Goal: Check status: Check status

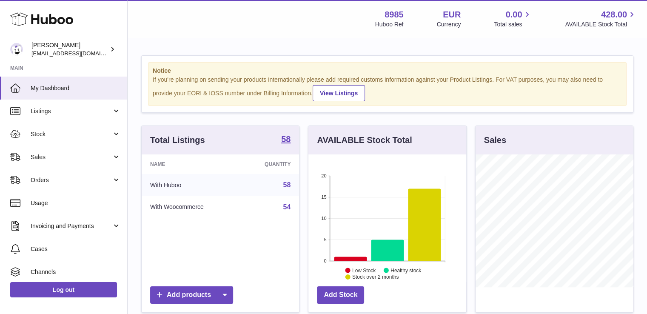
scroll to position [133, 158]
click at [41, 153] on span "Sales" at bounding box center [71, 157] width 81 height 8
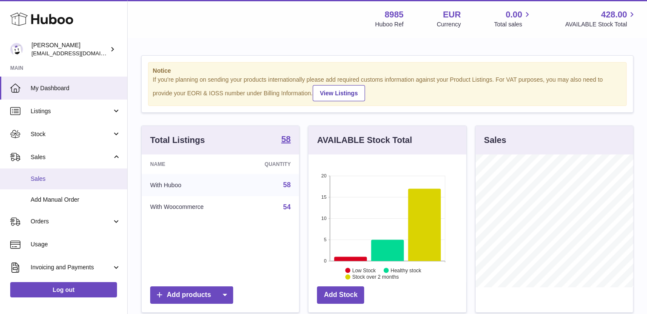
click at [40, 178] on span "Sales" at bounding box center [76, 179] width 90 height 8
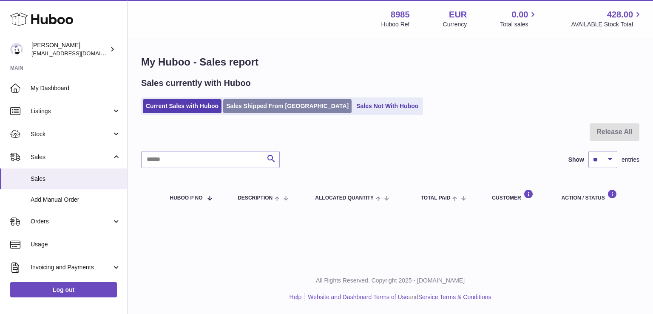
click at [279, 104] on link "Sales Shipped From Huboo" at bounding box center [287, 106] width 128 height 14
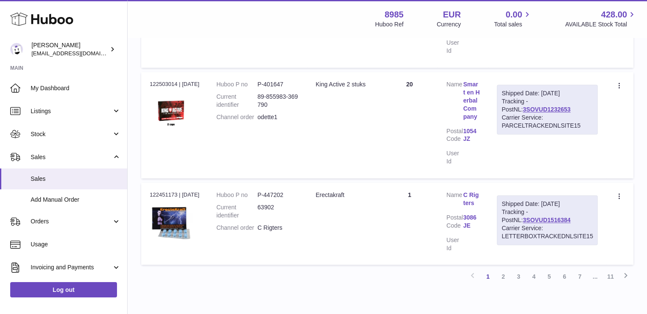
scroll to position [935, 0]
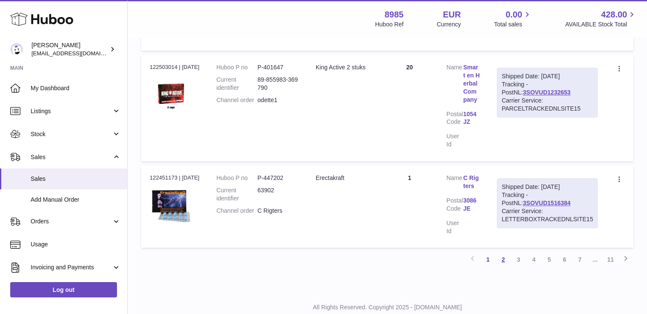
click at [503, 252] on link "2" at bounding box center [502, 259] width 15 height 15
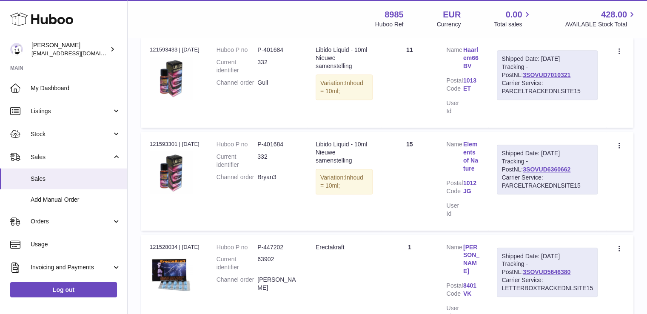
scroll to position [804, 0]
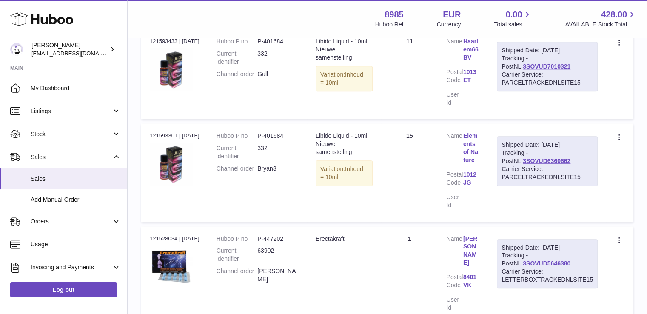
click at [537, 260] on link "3SOVUD5646380" at bounding box center [547, 263] width 48 height 7
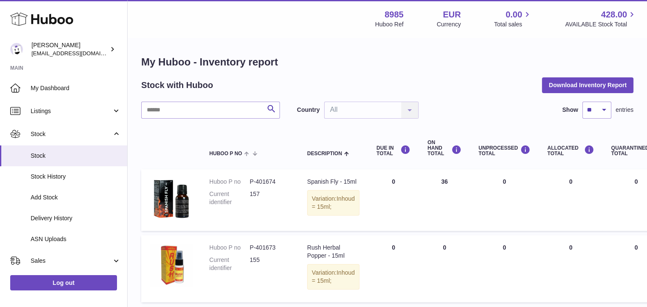
scroll to position [153, 0]
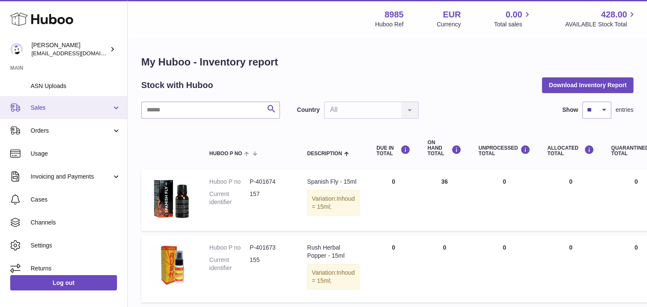
click at [43, 106] on span "Sales" at bounding box center [71, 108] width 81 height 8
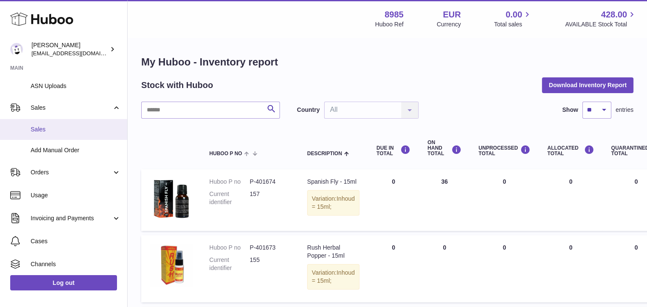
click at [45, 128] on span "Sales" at bounding box center [76, 129] width 90 height 8
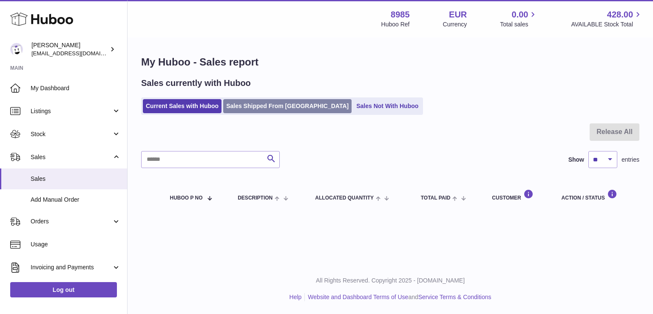
click at [288, 107] on link "Sales Shipped From [GEOGRAPHIC_DATA]" at bounding box center [287, 106] width 128 height 14
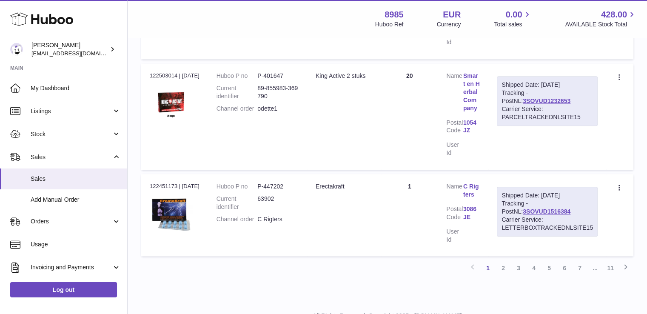
scroll to position [944, 0]
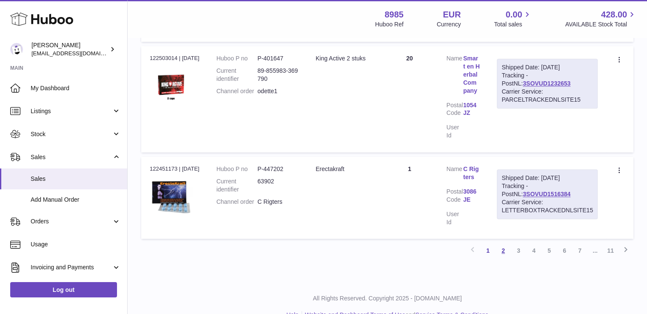
click at [503, 243] on link "2" at bounding box center [502, 250] width 15 height 15
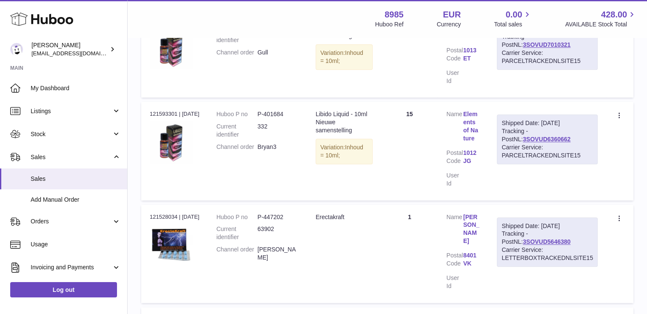
scroll to position [842, 0]
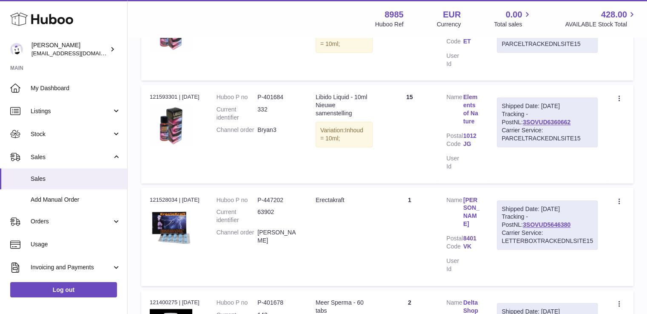
drag, startPoint x: 502, startPoint y: 158, endPoint x: 604, endPoint y: 189, distance: 107.0
click at [604, 189] on td "Shipped Date: [DATE] Tracking - PostNL: 3SOVUD5646380 Carrier Service: LETTERBO…" at bounding box center [547, 237] width 118 height 98
copy div "Shipped Date: [DATE] Tracking - PostNL: 3SOVUD5646380 Carrier Service: LETTERBO…"
